Goal: Task Accomplishment & Management: Manage account settings

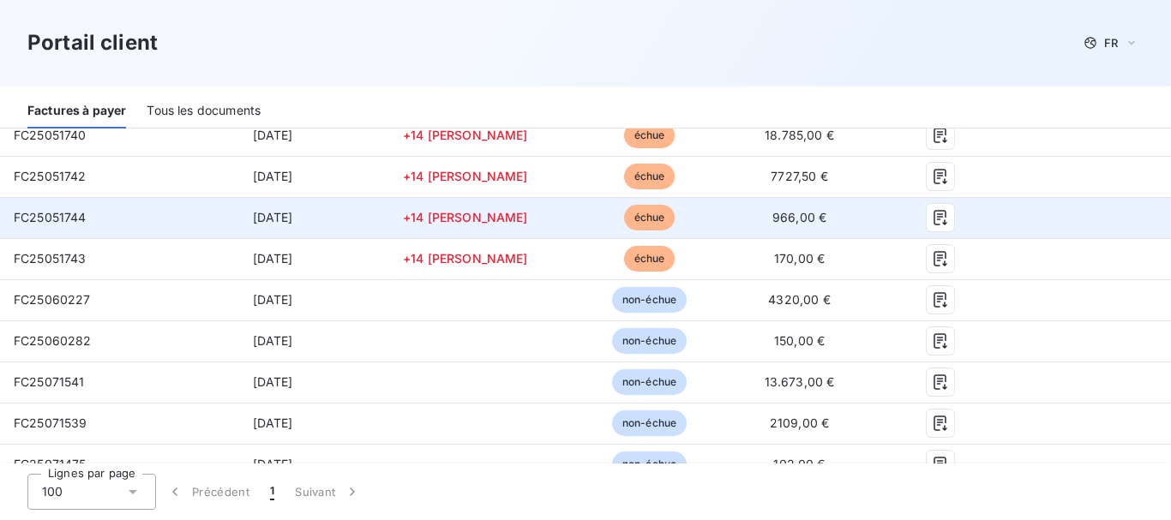
scroll to position [257, 0]
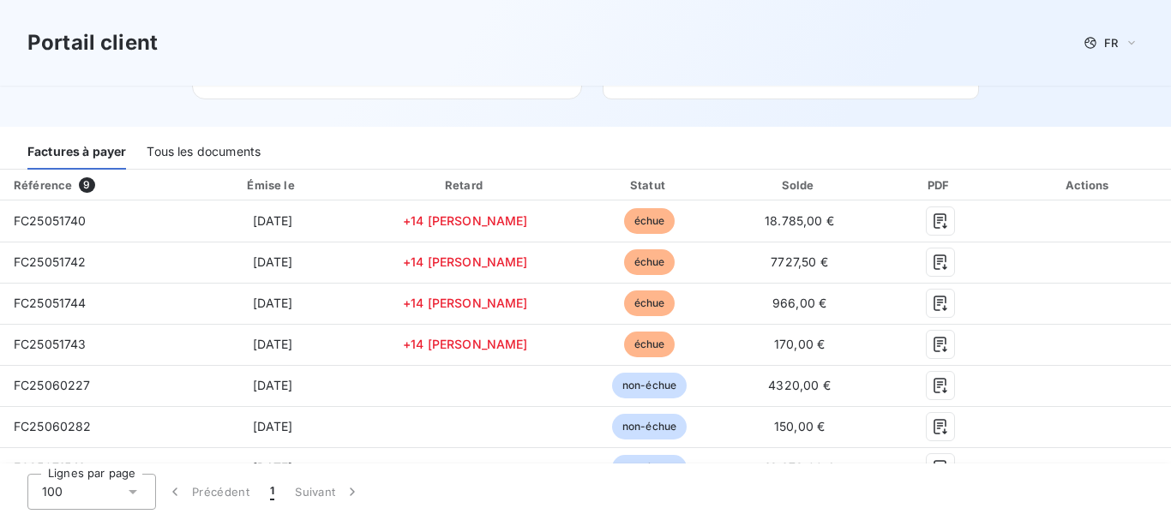
click at [201, 141] on div "Tous les documents" at bounding box center [204, 152] width 114 height 36
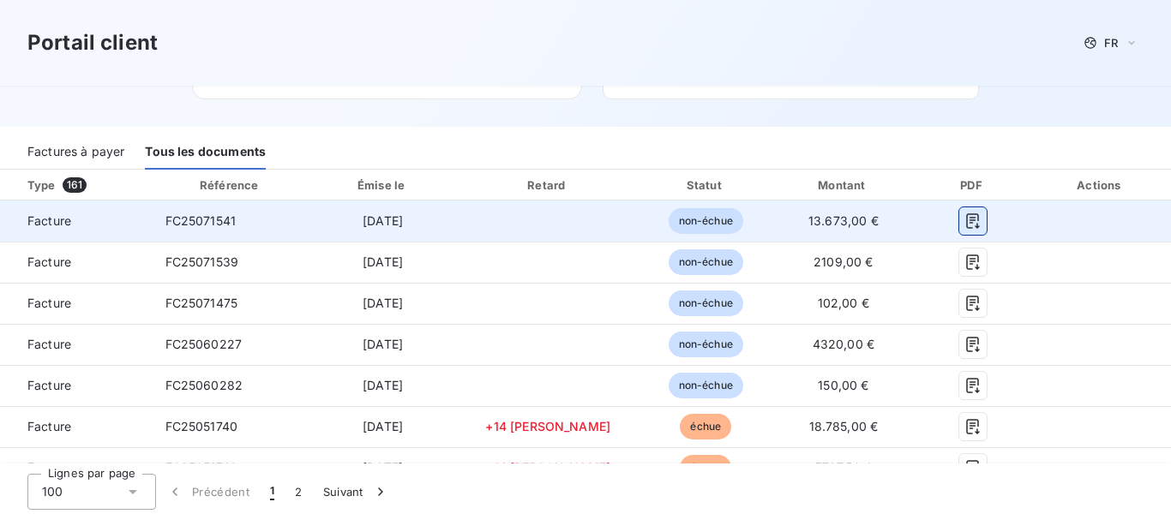
click at [964, 219] on icon "button" at bounding box center [972, 221] width 17 height 17
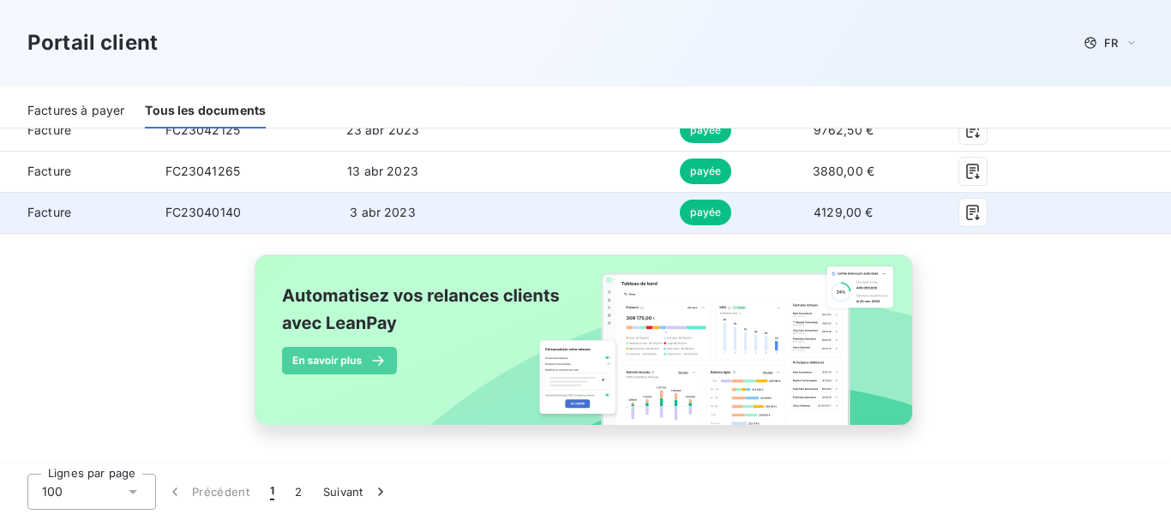
scroll to position [4254, 0]
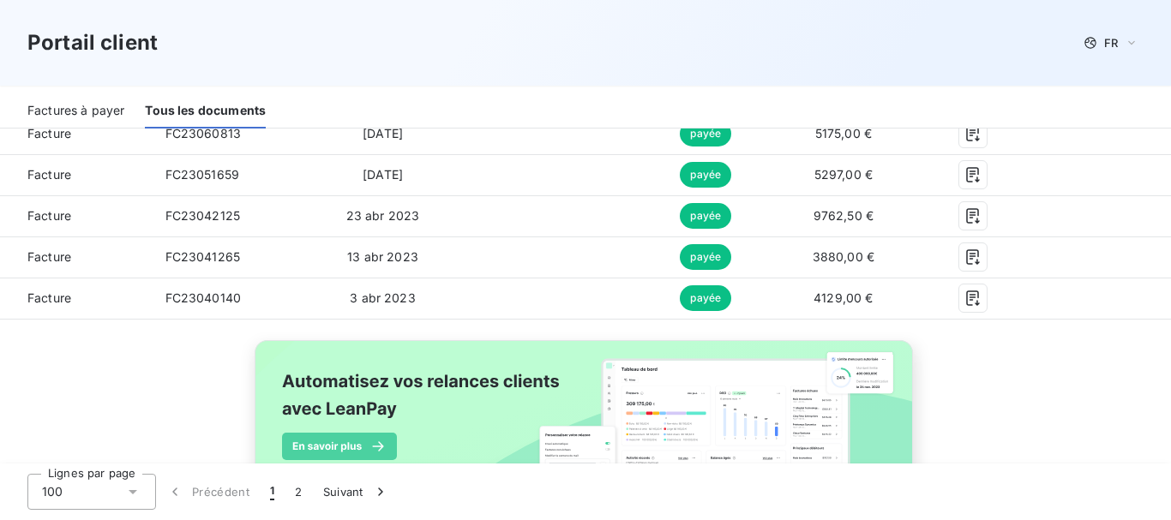
click at [96, 490] on div "100" at bounding box center [91, 492] width 129 height 36
click at [81, 446] on li "100" at bounding box center [91, 455] width 129 height 31
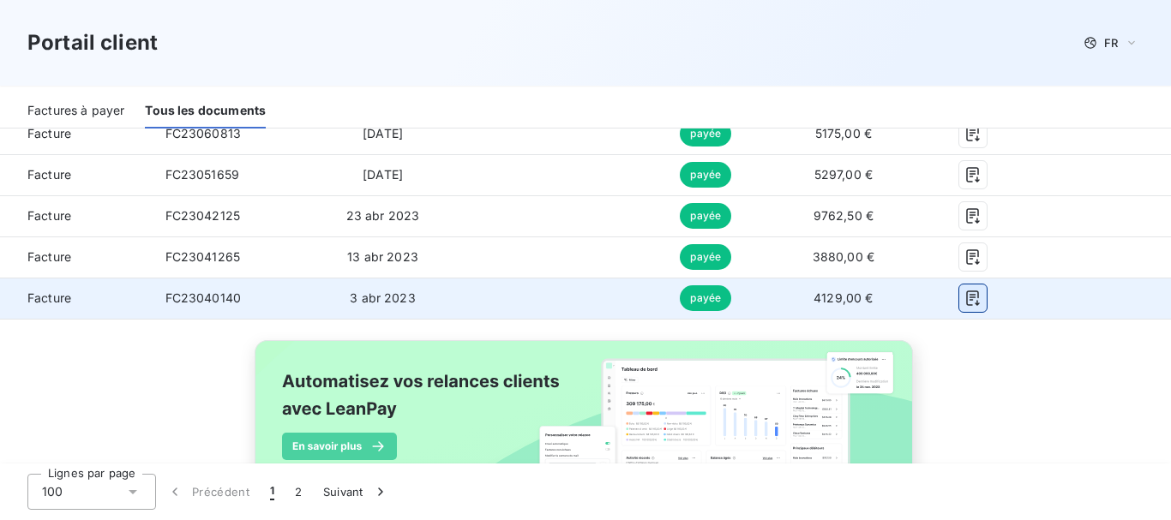
click at [962, 297] on button "button" at bounding box center [972, 298] width 27 height 27
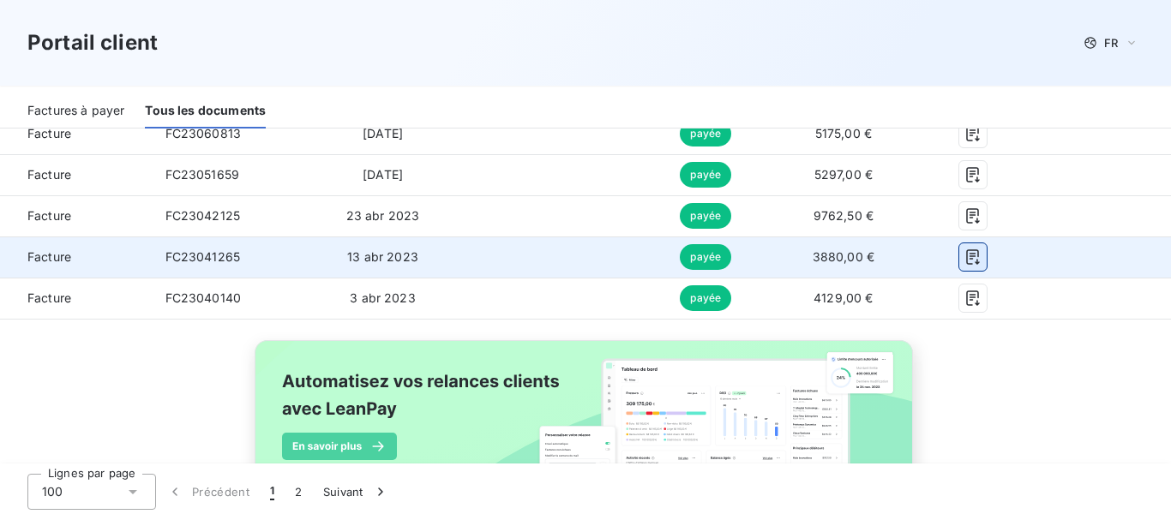
click at [966, 257] on icon "button" at bounding box center [972, 257] width 13 height 15
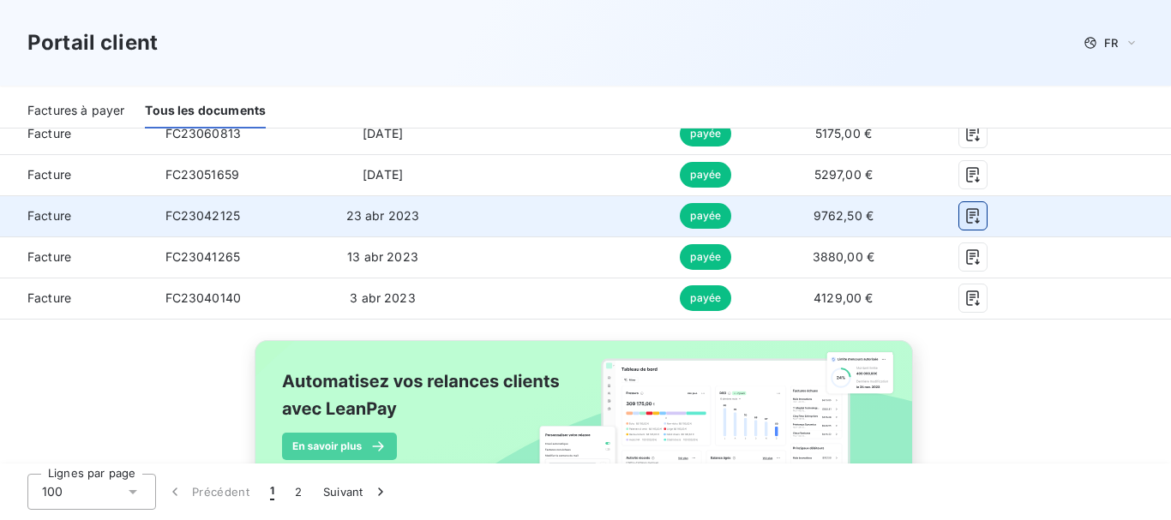
click at [964, 218] on icon "button" at bounding box center [972, 215] width 17 height 17
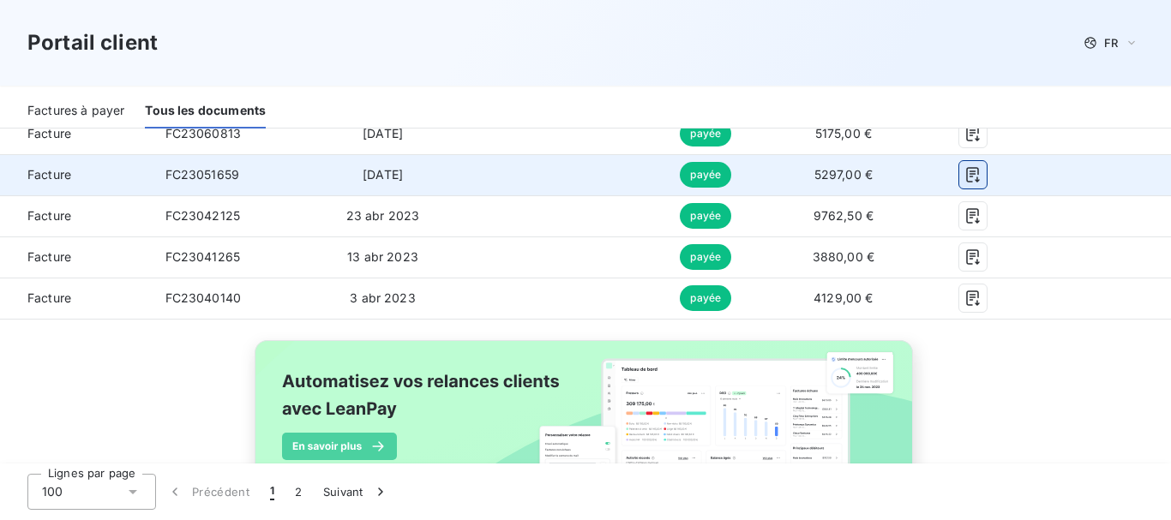
click at [966, 173] on icon "button" at bounding box center [972, 175] width 13 height 15
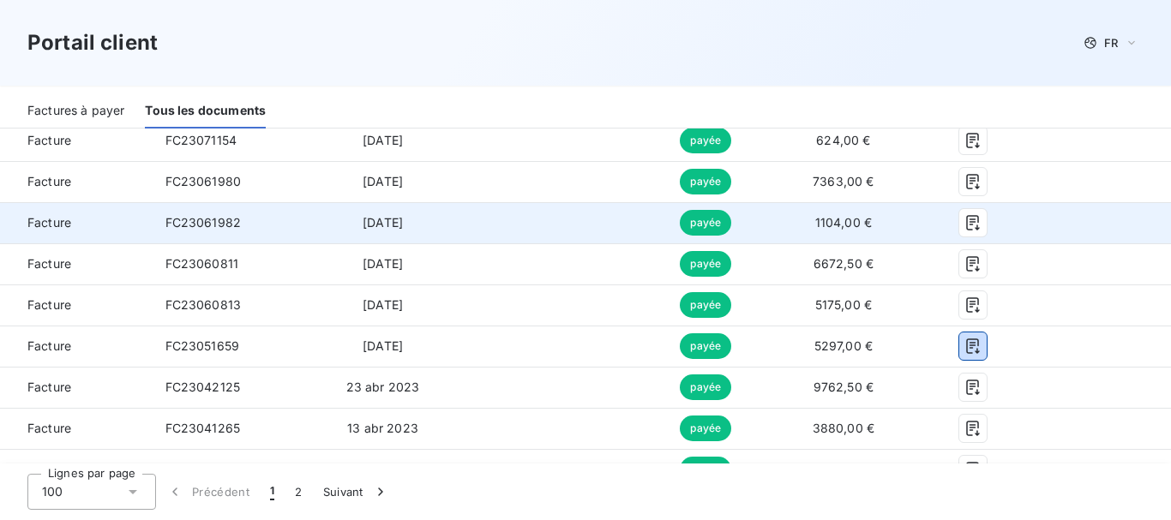
scroll to position [3996, 0]
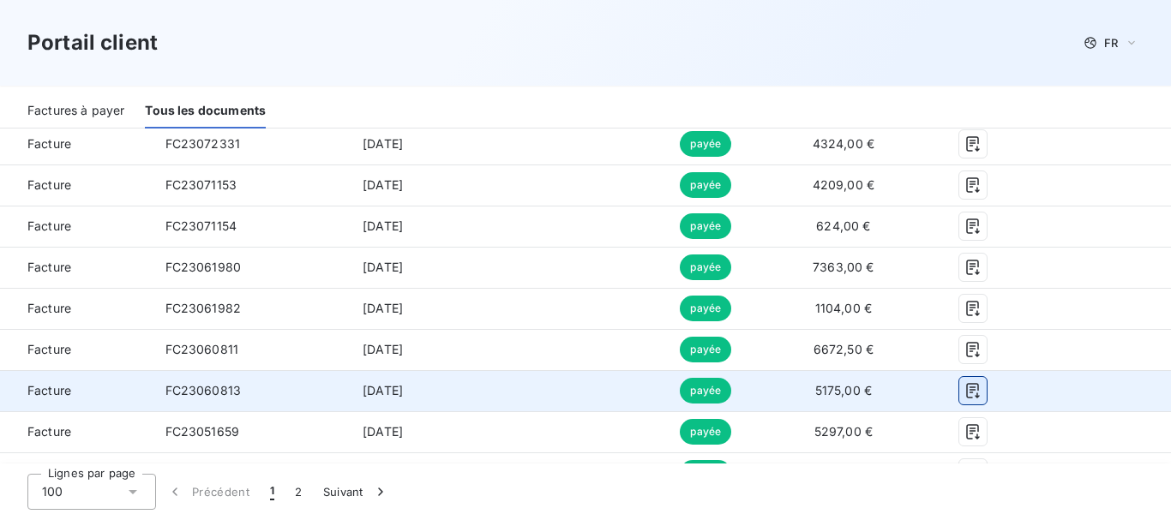
click at [966, 384] on icon "button" at bounding box center [972, 391] width 13 height 15
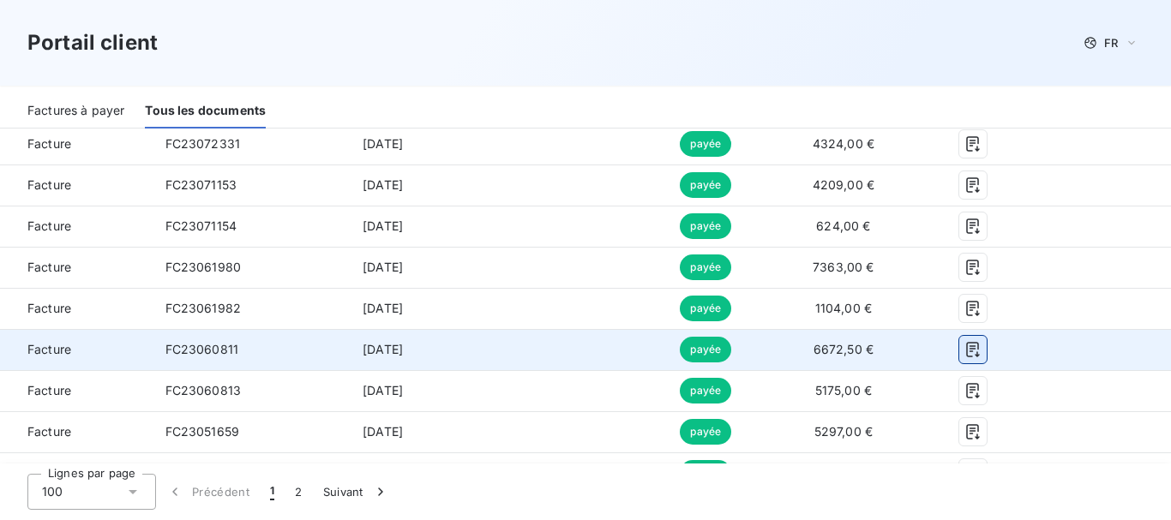
click at [966, 352] on icon "button" at bounding box center [972, 350] width 13 height 15
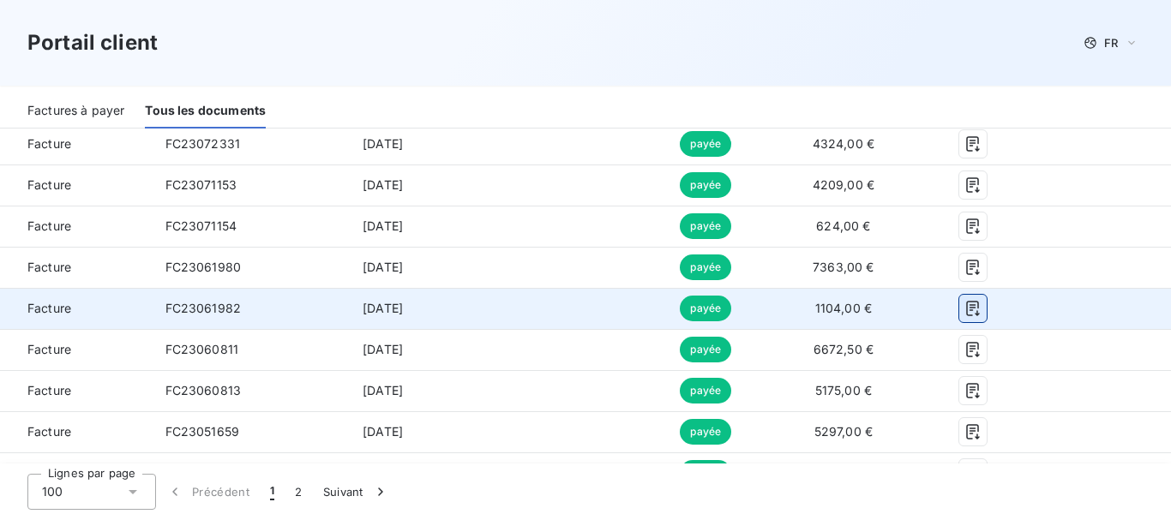
click at [966, 302] on icon "button" at bounding box center [972, 309] width 13 height 15
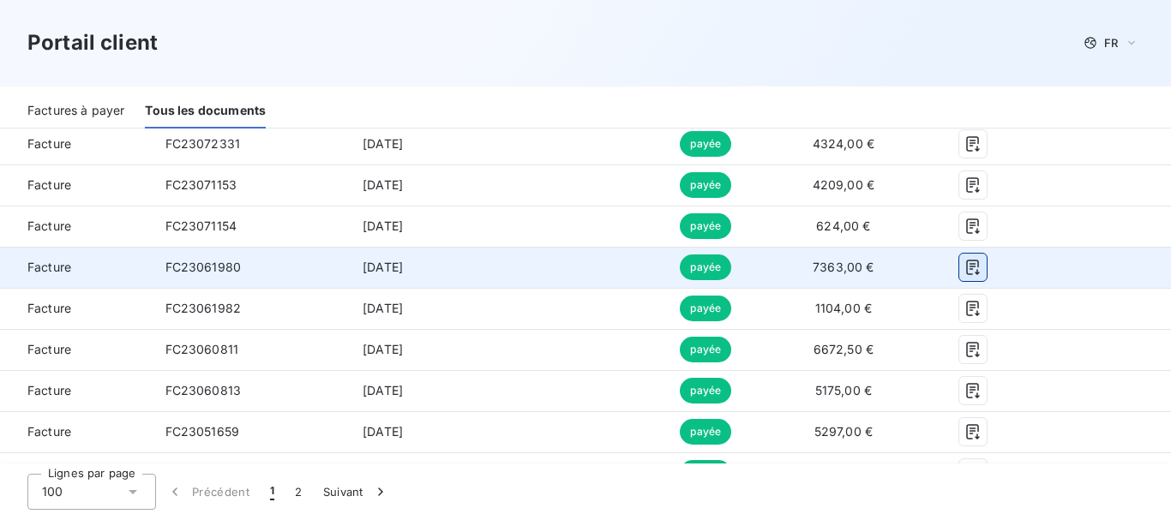
click at [964, 263] on icon "button" at bounding box center [972, 267] width 17 height 17
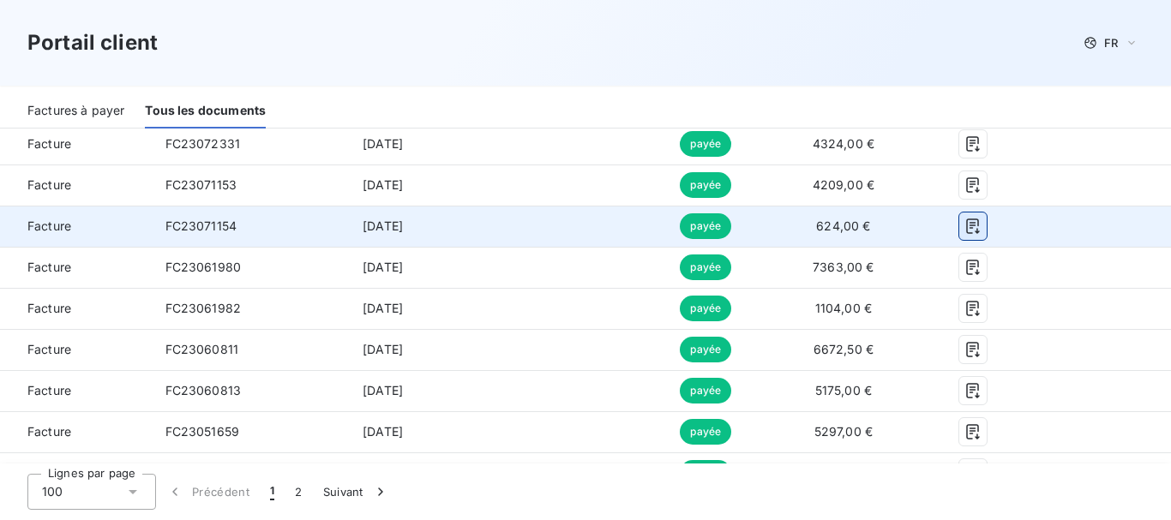
click at [966, 223] on icon "button" at bounding box center [972, 226] width 13 height 15
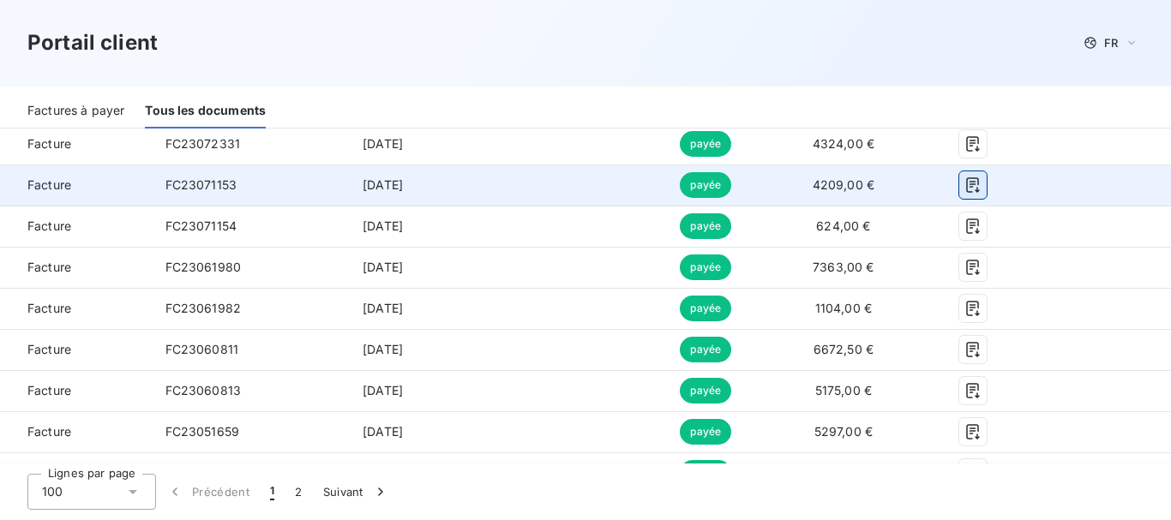
click at [966, 183] on icon "button" at bounding box center [972, 185] width 13 height 15
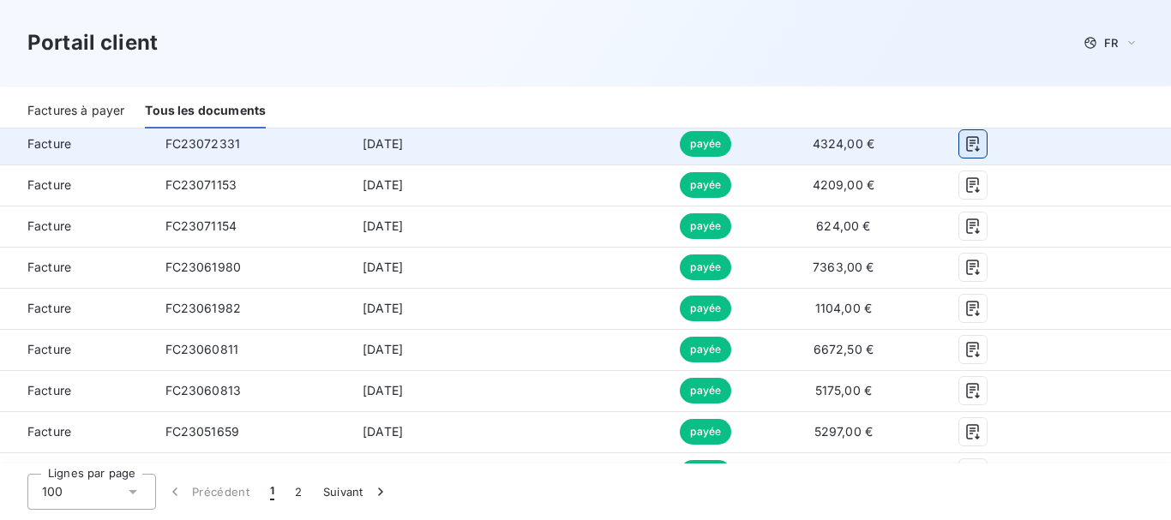
click at [966, 143] on icon "button" at bounding box center [972, 144] width 13 height 15
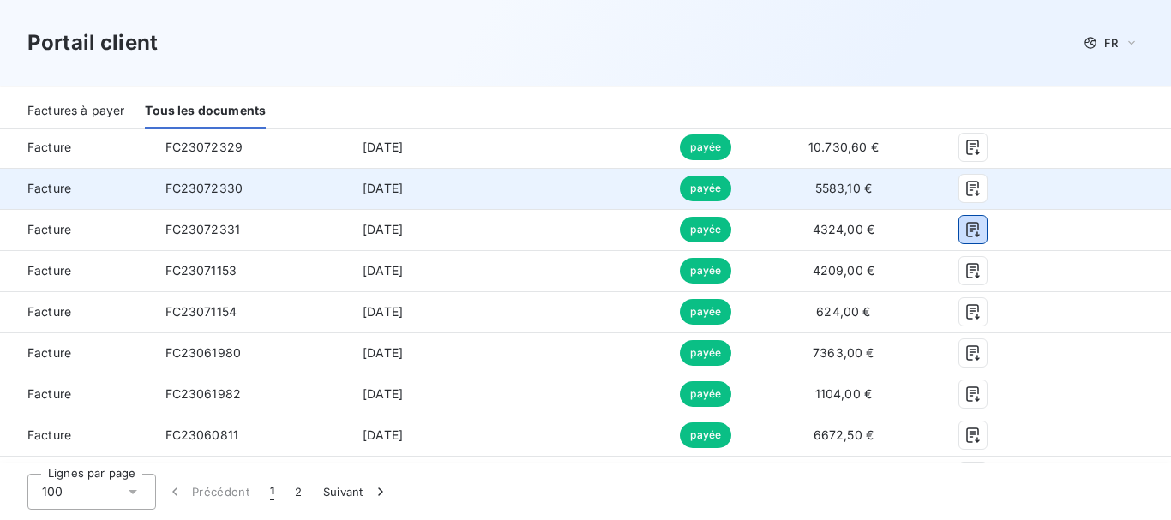
scroll to position [3825, 0]
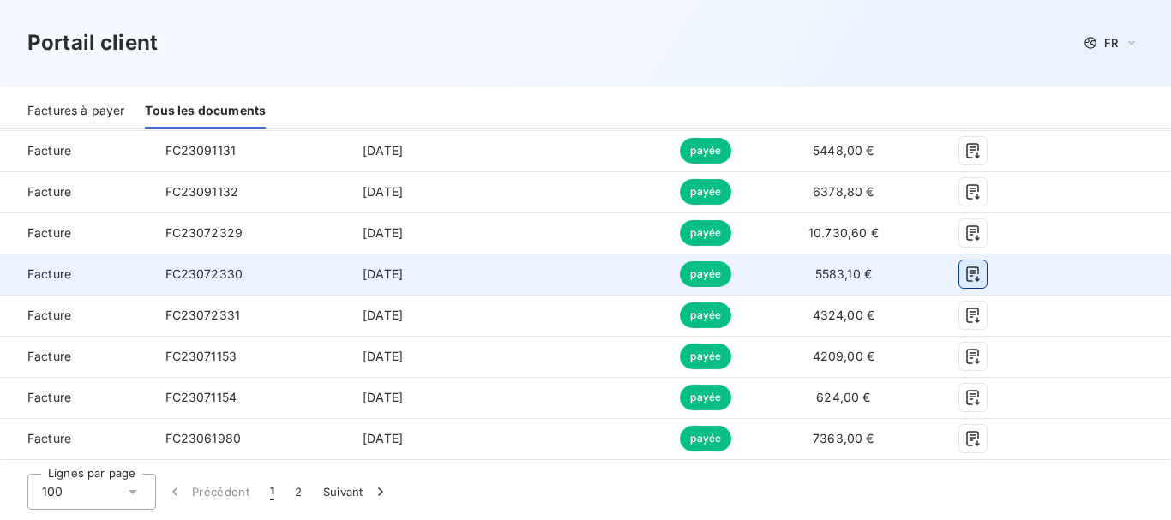
click at [964, 282] on icon "button" at bounding box center [972, 274] width 17 height 17
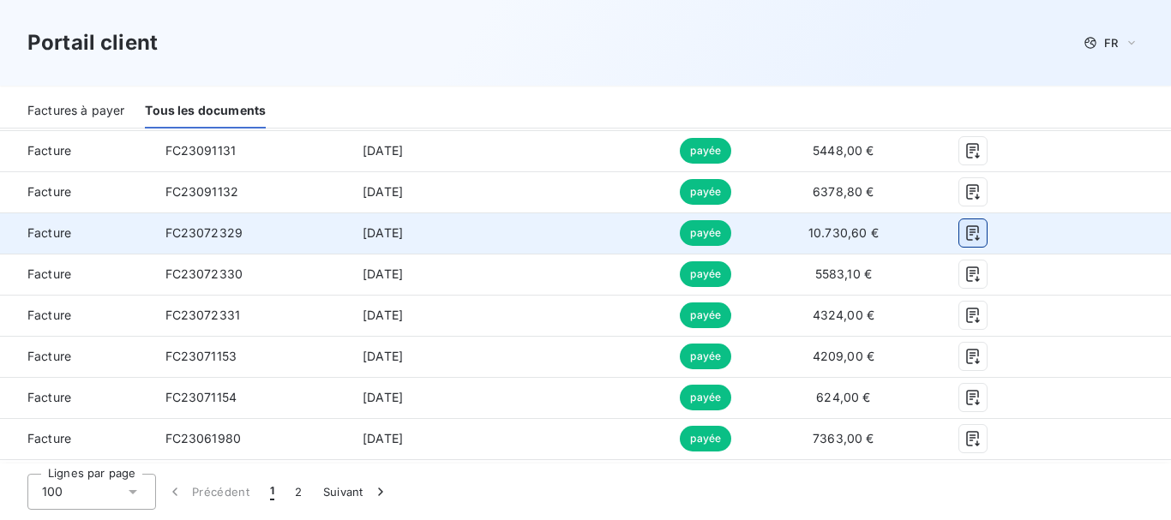
click at [966, 232] on icon "button" at bounding box center [972, 233] width 13 height 15
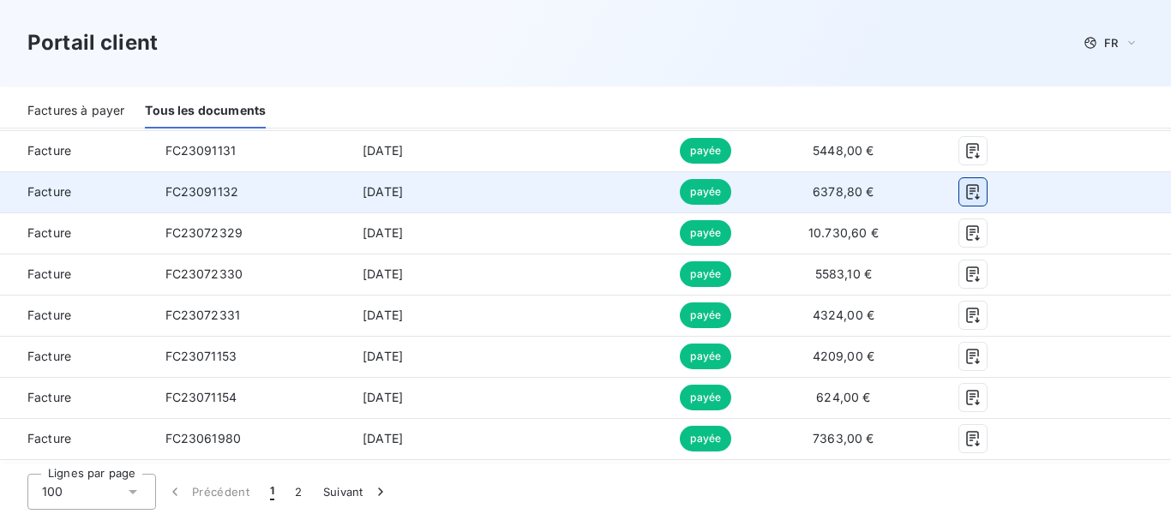
click at [964, 195] on icon "button" at bounding box center [972, 191] width 17 height 17
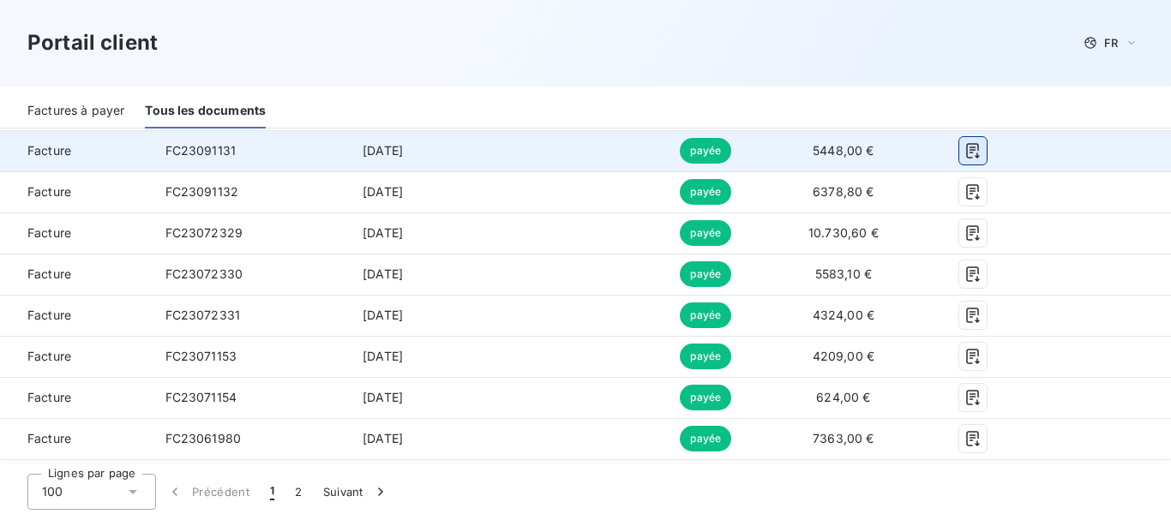
click at [964, 147] on icon "button" at bounding box center [972, 150] width 17 height 17
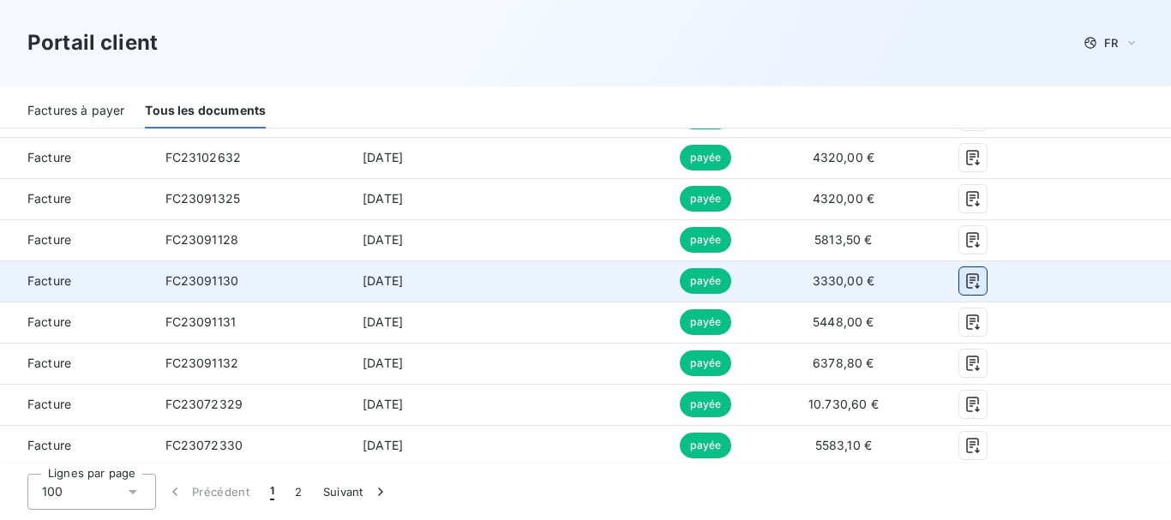
click at [966, 281] on icon "button" at bounding box center [972, 281] width 13 height 15
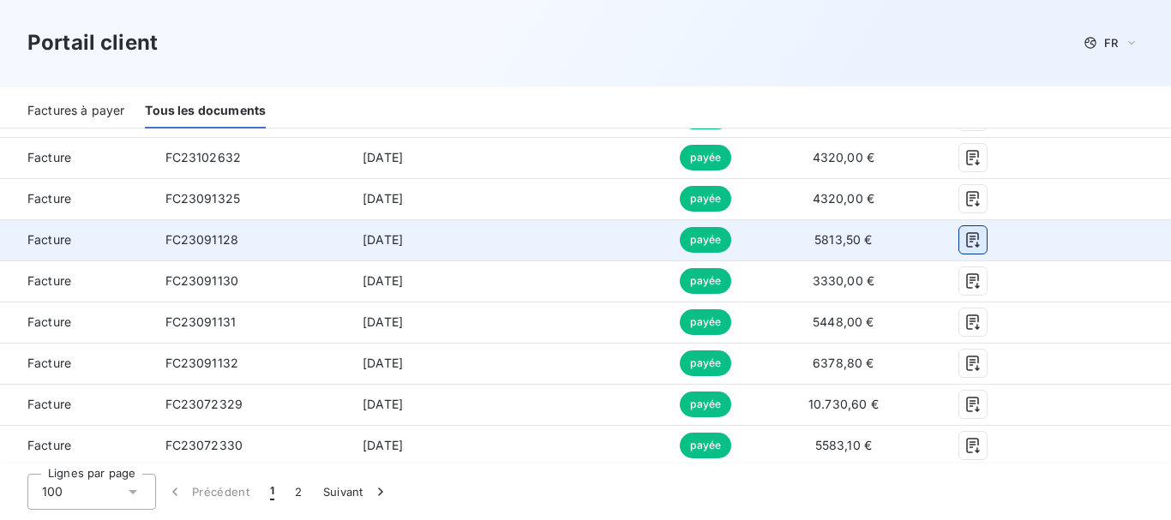
click at [964, 241] on icon "button" at bounding box center [972, 239] width 17 height 17
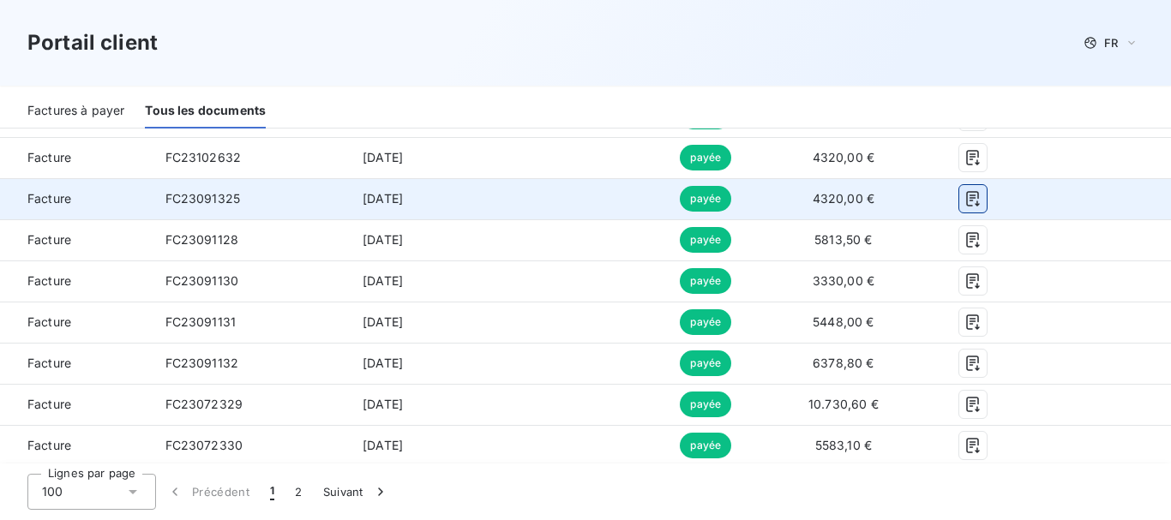
click at [964, 197] on icon "button" at bounding box center [972, 198] width 17 height 17
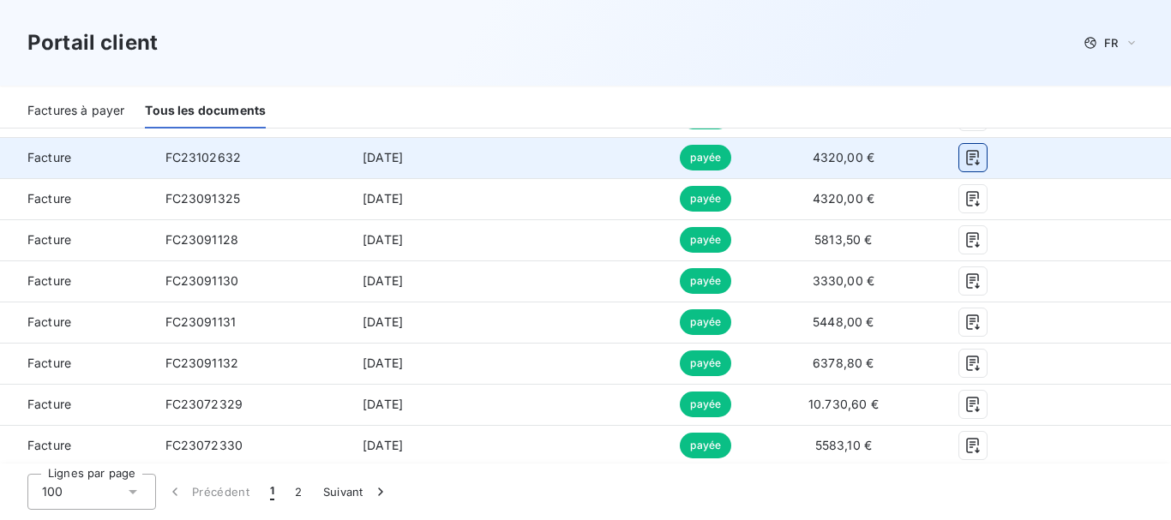
click at [966, 160] on icon "button" at bounding box center [972, 158] width 13 height 15
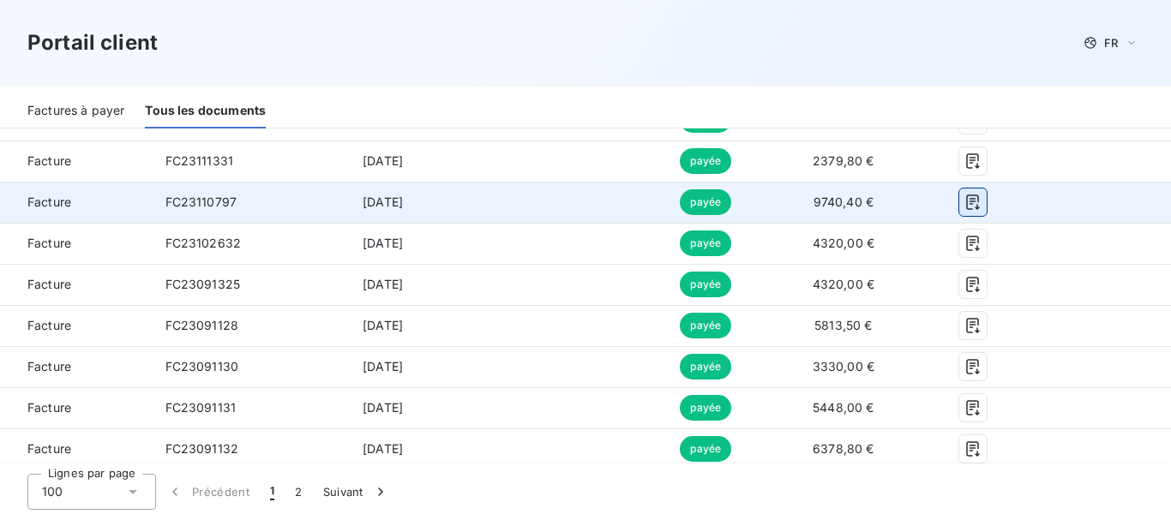
click at [966, 197] on icon "button" at bounding box center [972, 202] width 13 height 15
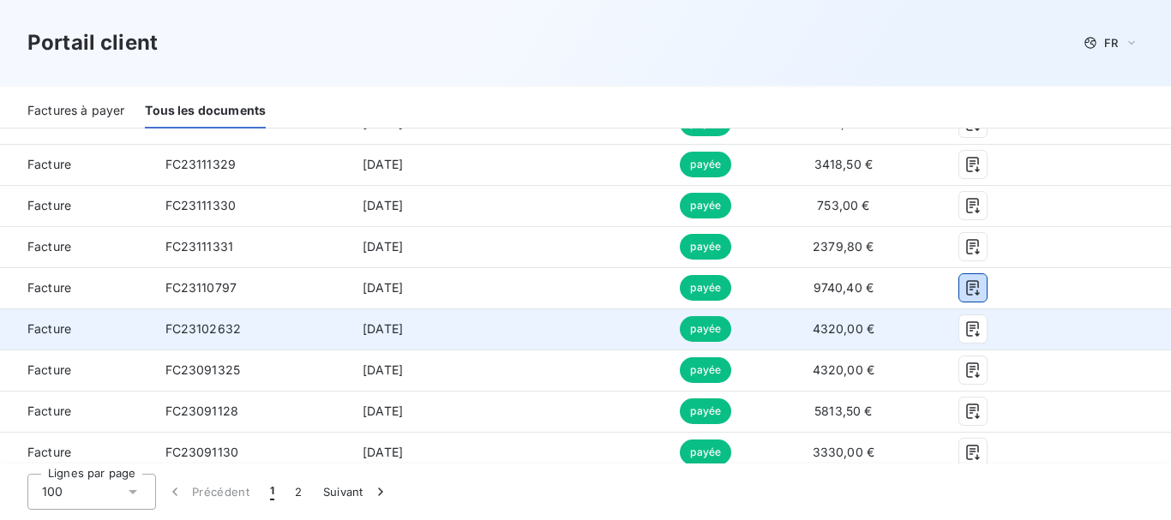
scroll to position [3396, 0]
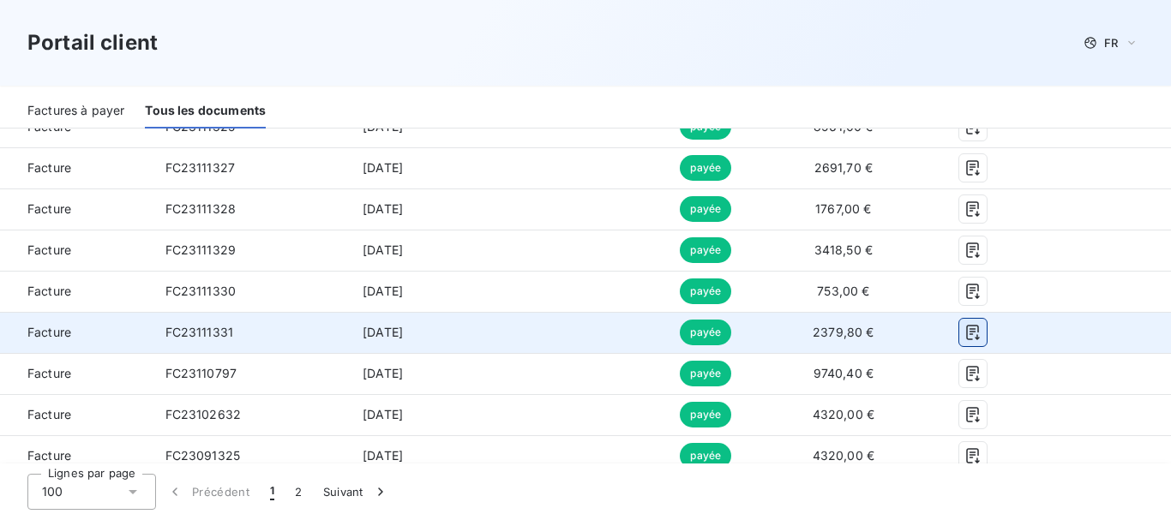
click at [964, 333] on icon "button" at bounding box center [972, 332] width 17 height 17
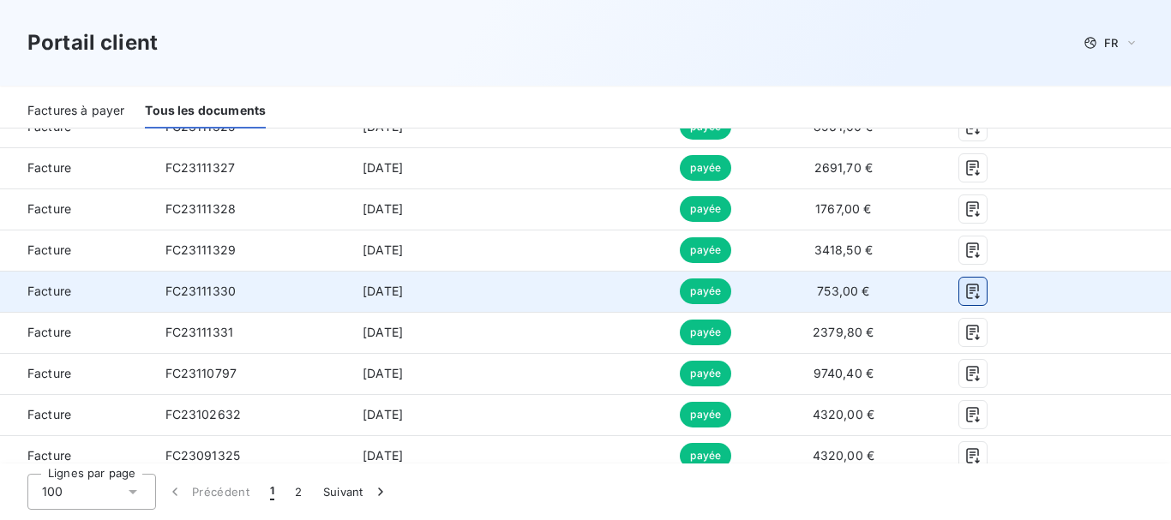
click at [966, 289] on icon "button" at bounding box center [972, 292] width 13 height 15
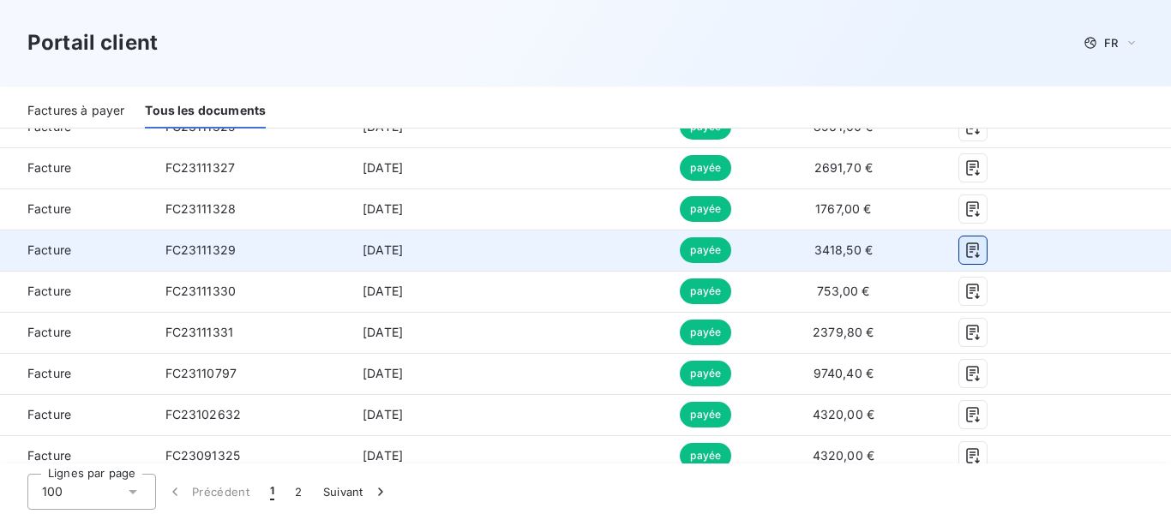
click at [964, 245] on icon "button" at bounding box center [972, 250] width 17 height 17
